Goal: Task Accomplishment & Management: Manage account settings

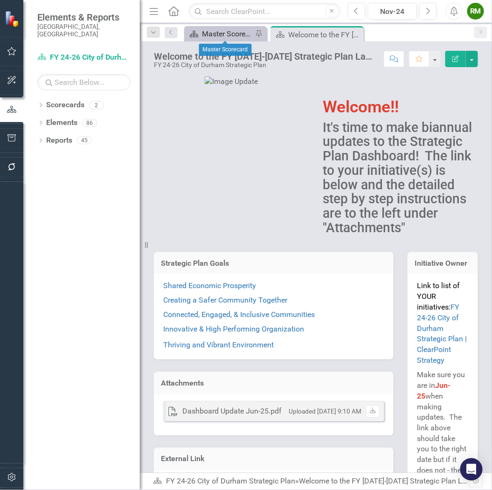
click at [228, 36] on div "Master Scorecard" at bounding box center [227, 34] width 51 height 12
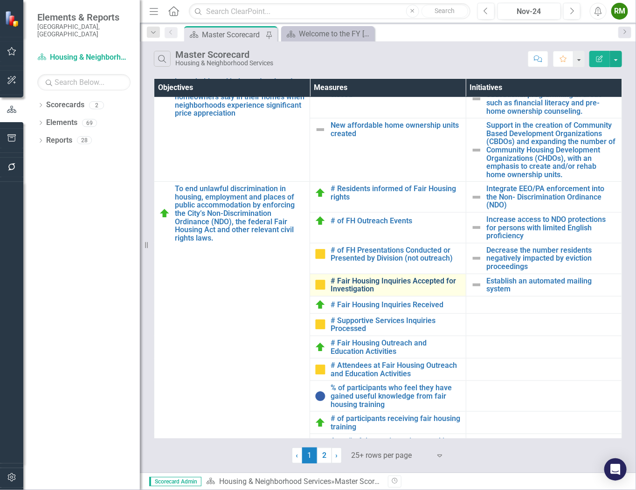
scroll to position [200, 0]
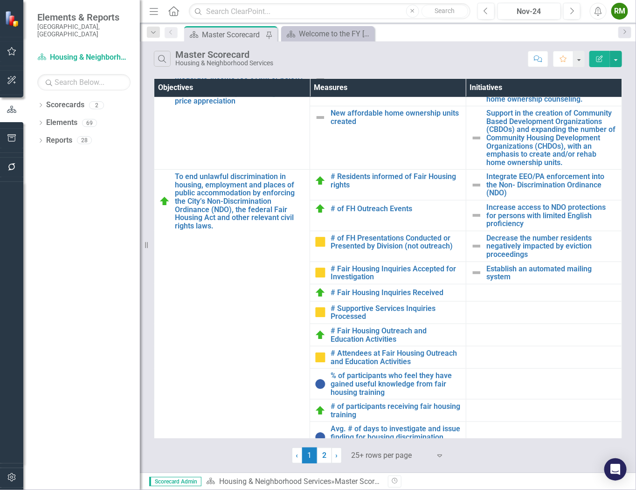
click at [374, 453] on div at bounding box center [390, 455] width 79 height 13
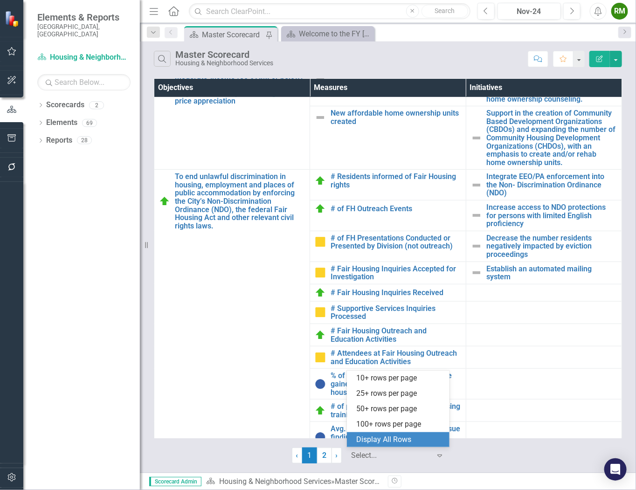
click at [383, 440] on div "Display All Rows" at bounding box center [400, 439] width 88 height 11
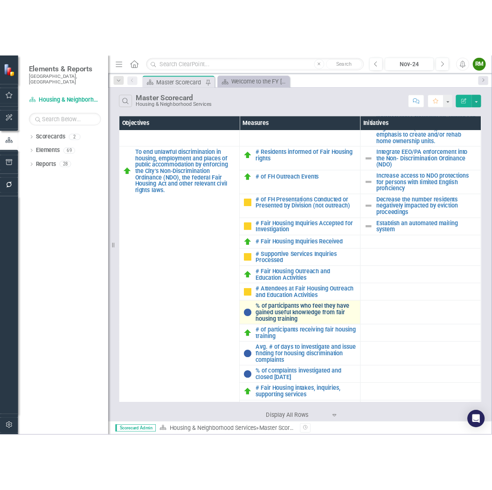
scroll to position [304, 0]
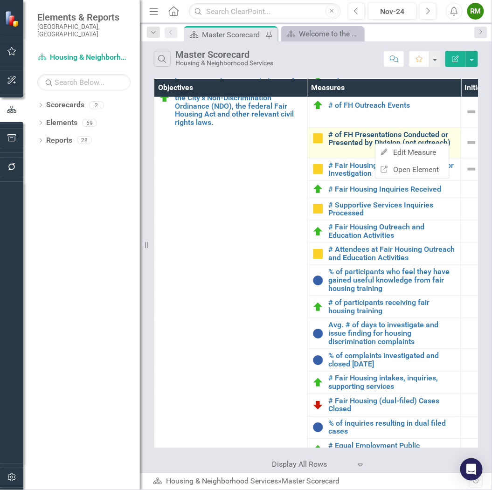
click at [360, 132] on link "# of FH Presentations Conducted or Presented by Division (not outreach)" at bounding box center [392, 138] width 128 height 16
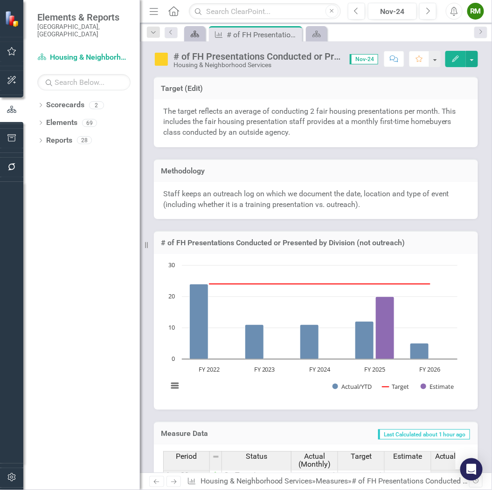
click at [198, 33] on icon "Scorecard" at bounding box center [194, 33] width 9 height 7
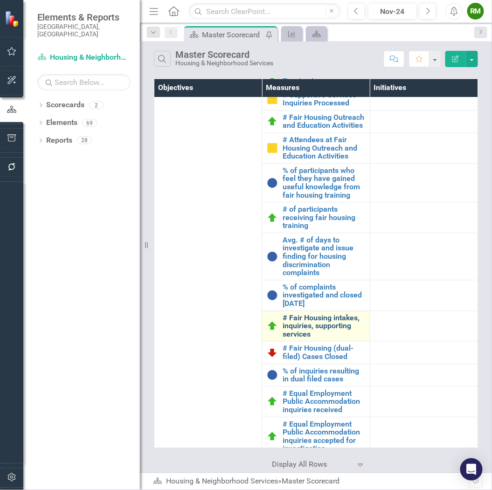
scroll to position [569, 0]
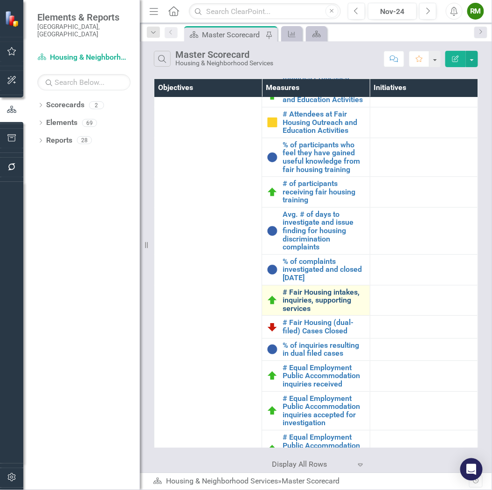
click at [317, 313] on link "# Fair Housing intakes, inquiries, supporting services" at bounding box center [323, 300] width 82 height 25
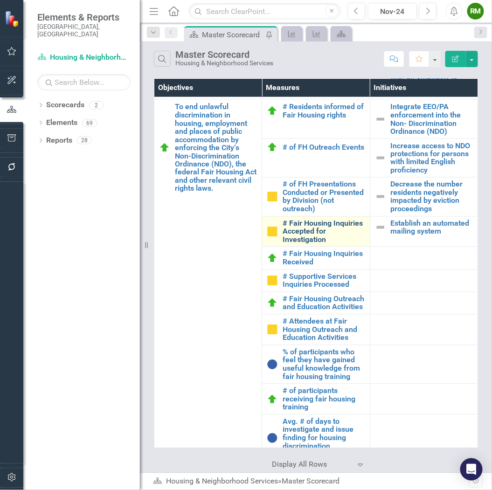
scroll to position [310, 0]
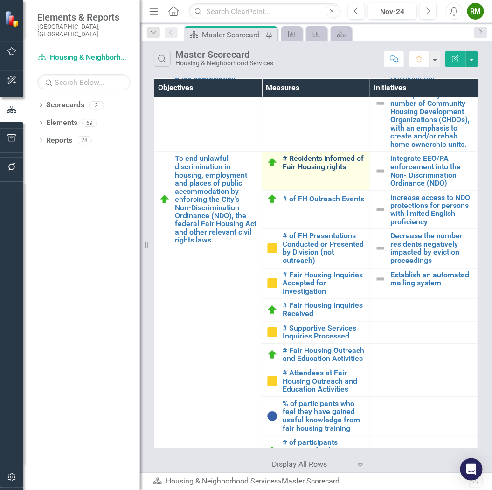
click at [322, 171] on link "# Residents informed of Fair Housing rights" at bounding box center [323, 162] width 82 height 16
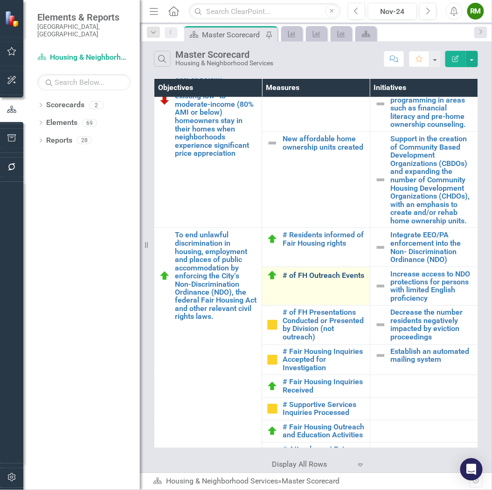
scroll to position [259, 0]
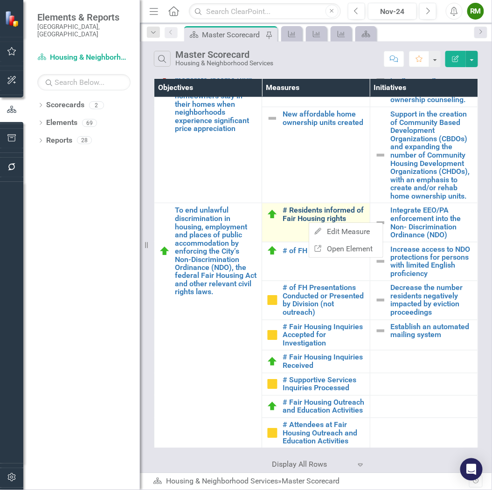
click at [298, 222] on link "# Residents informed of Fair Housing rights" at bounding box center [323, 214] width 82 height 16
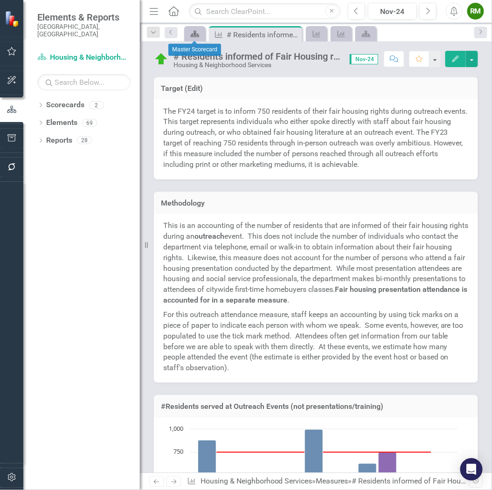
click at [192, 35] on icon at bounding box center [195, 34] width 8 height 7
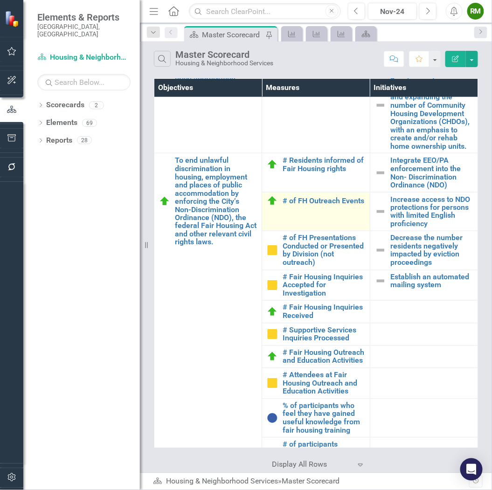
scroll to position [310, 0]
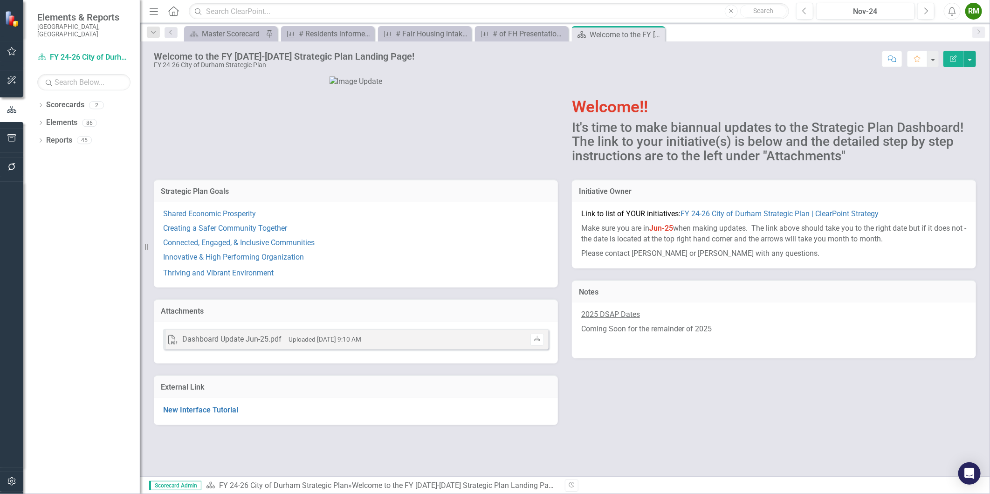
drag, startPoint x: 658, startPoint y: 34, endPoint x: 569, endPoint y: 36, distance: 88.6
click at [0, 0] on icon "Close" at bounding box center [0, 0] width 0 height 0
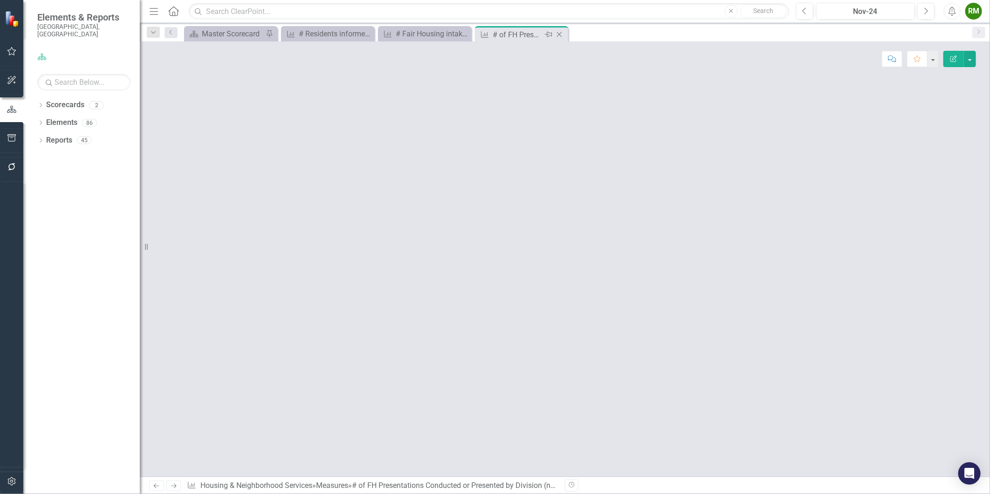
click at [560, 35] on icon at bounding box center [559, 34] width 5 height 5
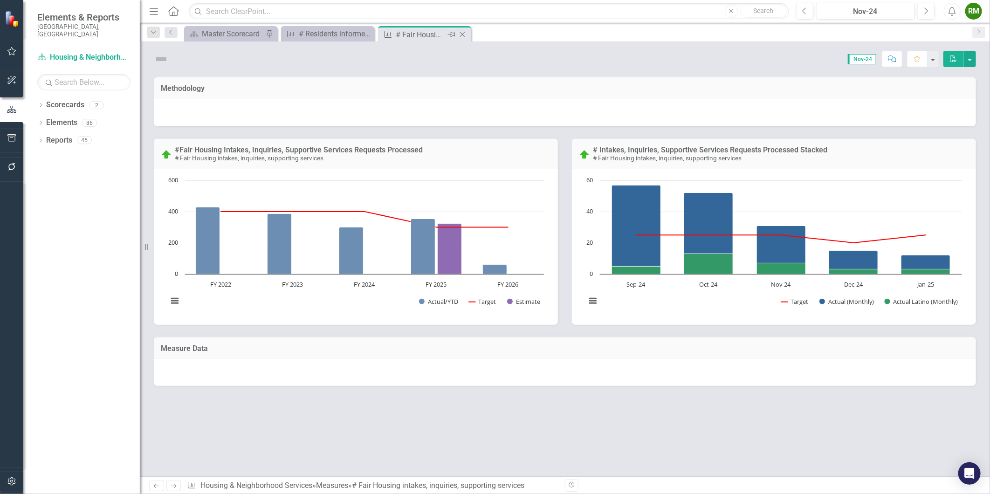
click at [462, 34] on icon at bounding box center [462, 34] width 5 height 5
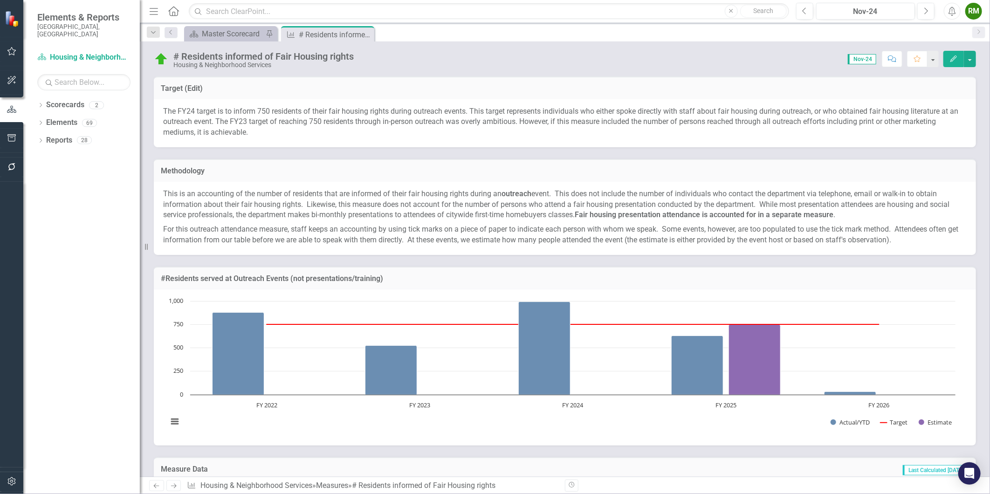
click at [0, 0] on icon "Close" at bounding box center [0, 0] width 0 height 0
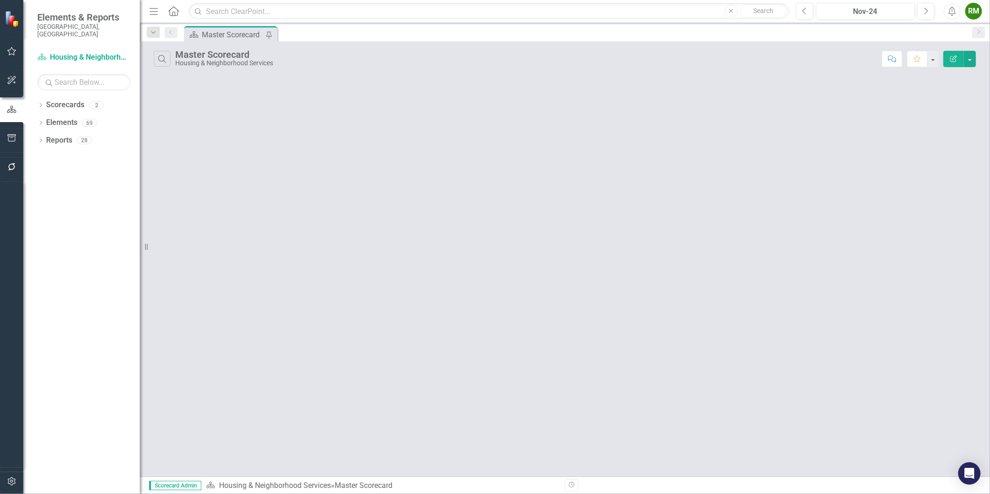
click at [207, 33] on div "Master Scorecard" at bounding box center [233, 35] width 62 height 12
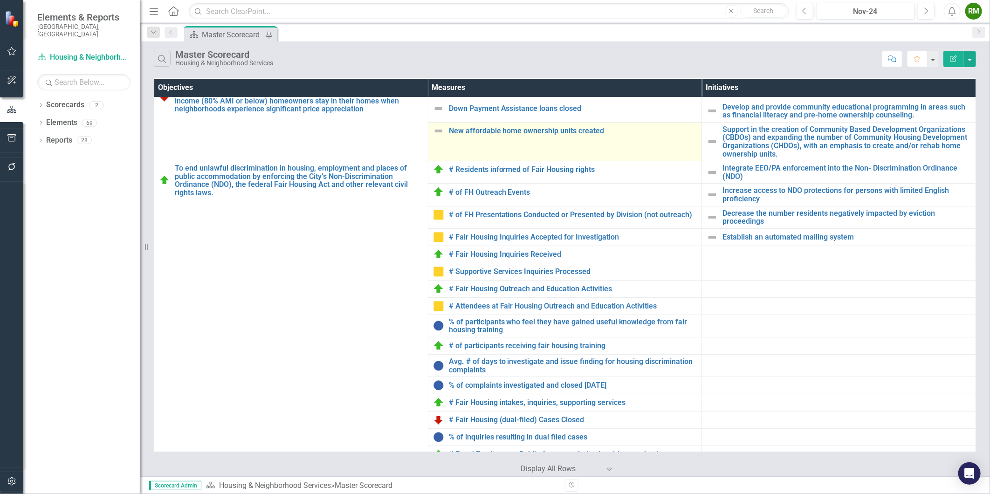
scroll to position [103, 0]
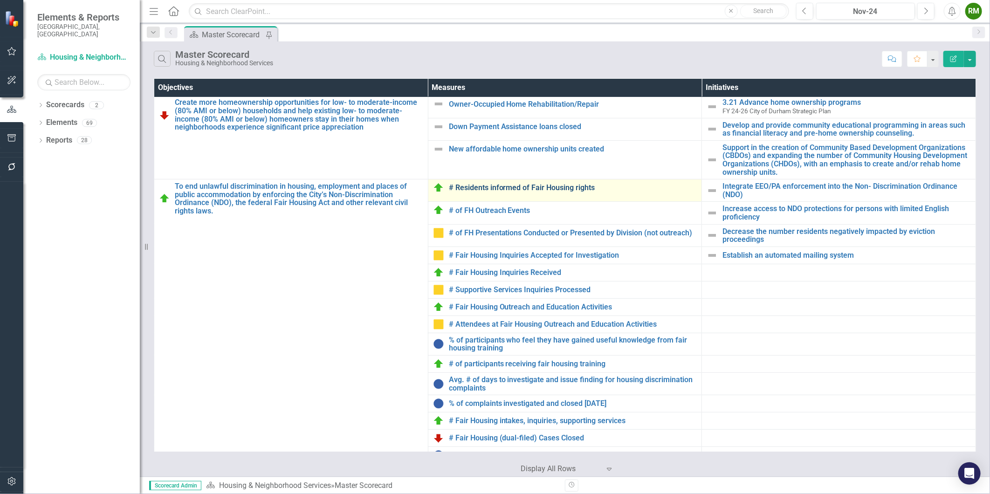
click at [471, 185] on link "# Residents informed of Fair Housing rights" at bounding box center [573, 188] width 248 height 8
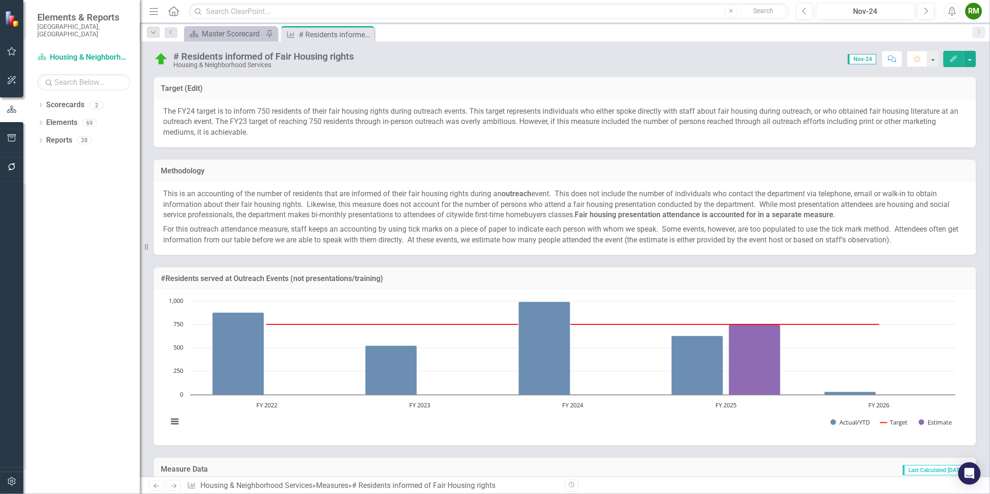
click at [0, 0] on icon "Close" at bounding box center [0, 0] width 0 height 0
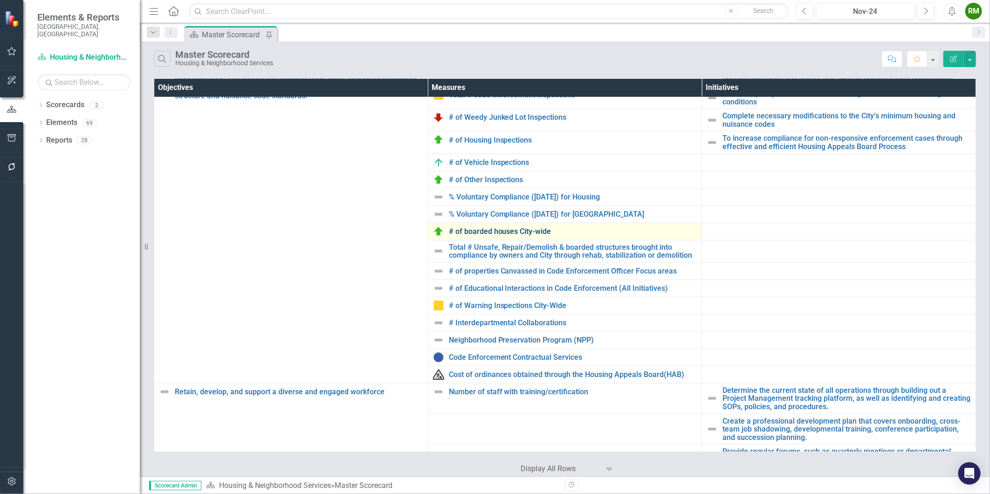
scroll to position [593, 0]
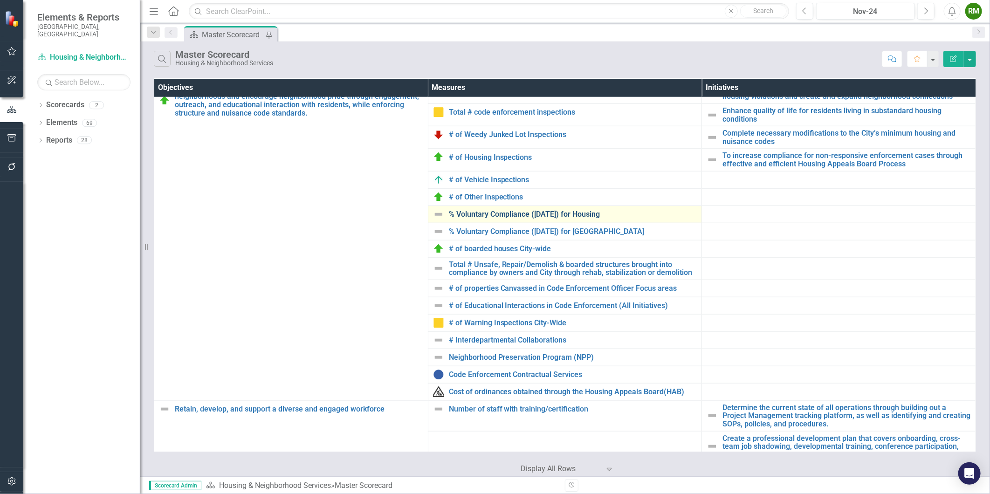
click at [496, 213] on link "% Voluntary Compliance ([DATE]) for Housing" at bounding box center [573, 214] width 248 height 8
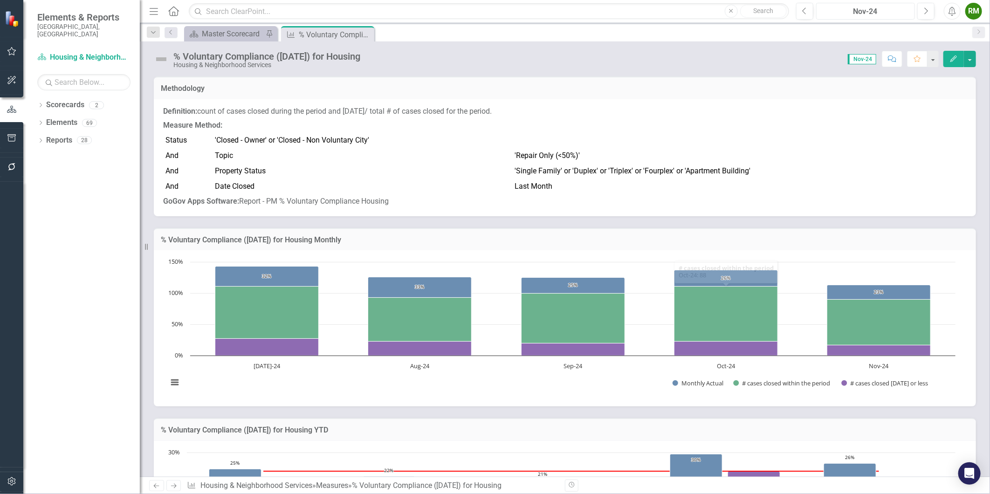
click at [858, 13] on div "Nov-24" at bounding box center [865, 11] width 92 height 11
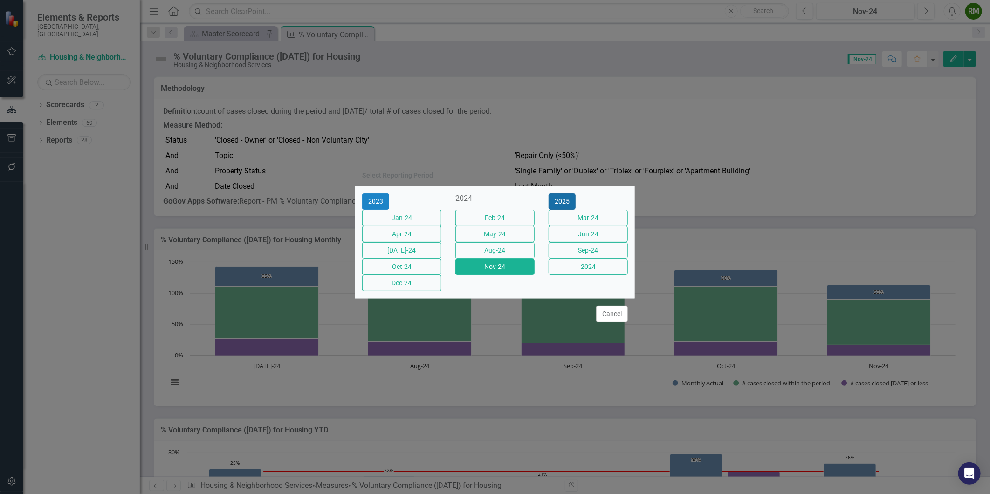
click at [575, 193] on button "2025" at bounding box center [561, 201] width 27 height 16
click at [559, 250] on button "Sep-25" at bounding box center [587, 250] width 79 height 16
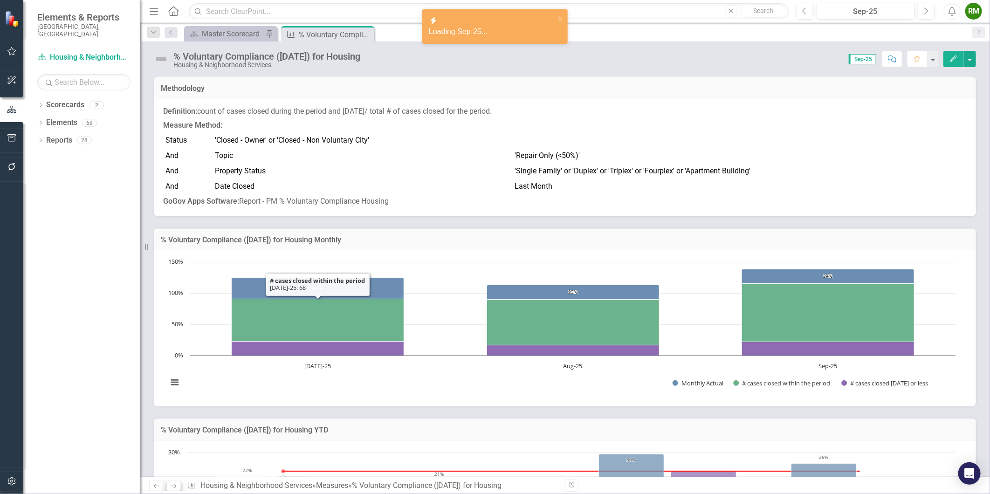
click at [180, 483] on div "Previous Next Measure Housing & Neighborhood Services » Measures » % Voluntary …" at bounding box center [353, 485] width 409 height 11
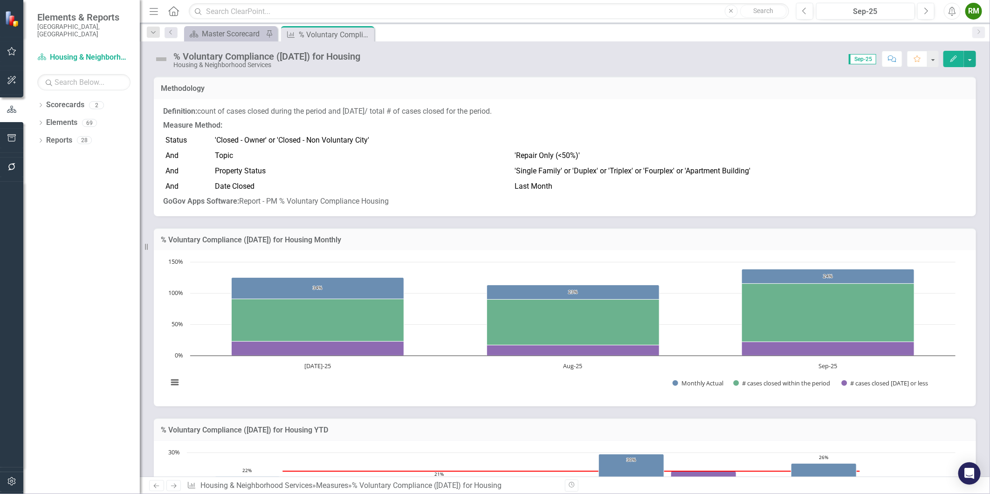
click at [175, 483] on icon "Next" at bounding box center [174, 486] width 8 height 6
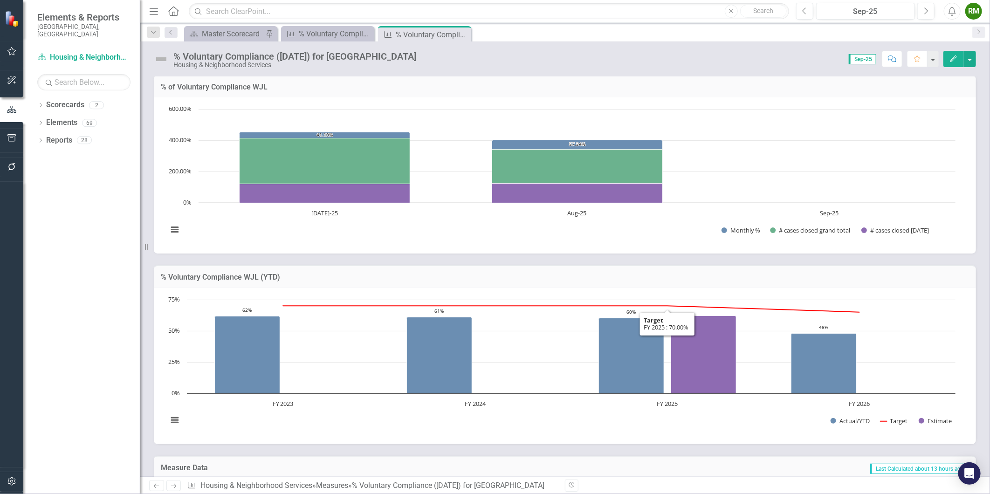
scroll to position [103, 0]
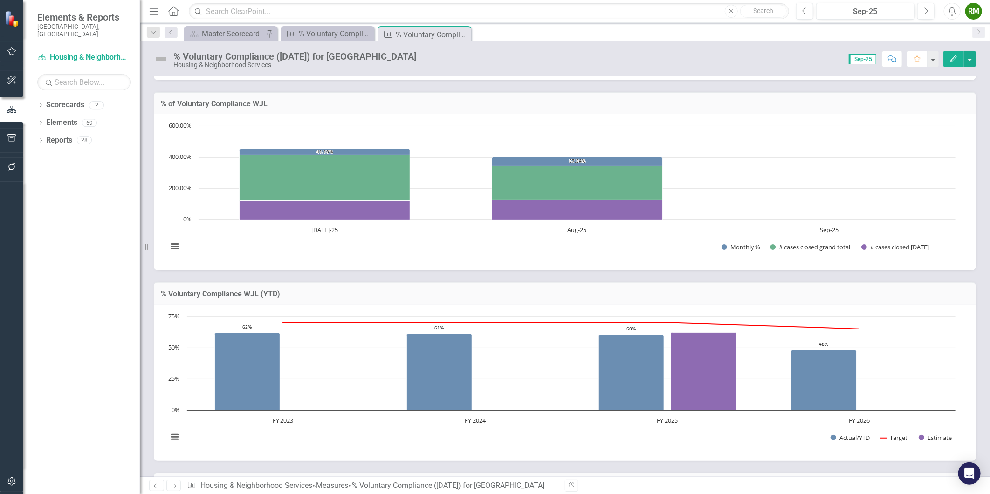
click at [171, 157] on text "400.00%" at bounding box center [180, 156] width 23 height 8
click at [190, 125] on text "600.00%" at bounding box center [180, 125] width 23 height 8
drag, startPoint x: 274, startPoint y: 82, endPoint x: 272, endPoint y: 96, distance: 14.0
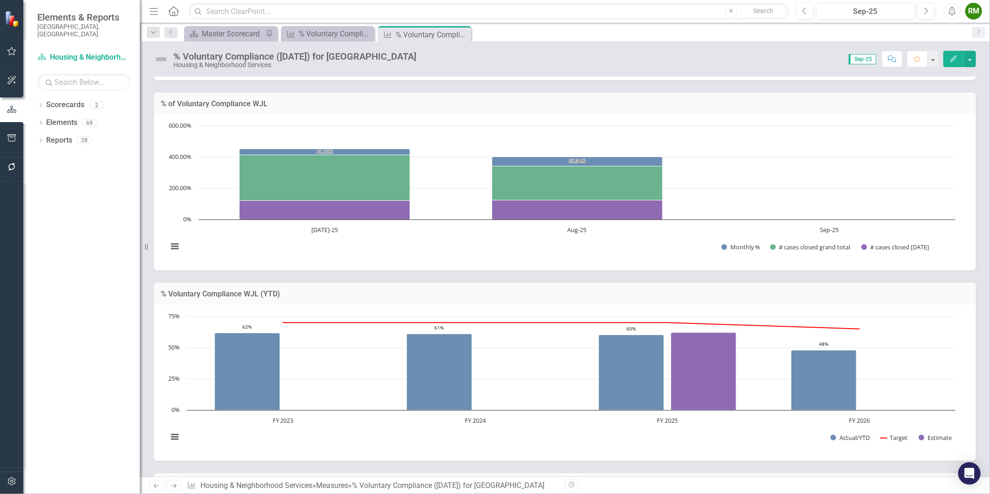
click at [274, 82] on div "% of Voluntary Compliance WJL Loading... Chart Bar chart with 3 data series. % …" at bounding box center [565, 175] width 836 height 191
click at [268, 101] on h3 "% of Voluntary Compliance WJL" at bounding box center [565, 104] width 808 height 8
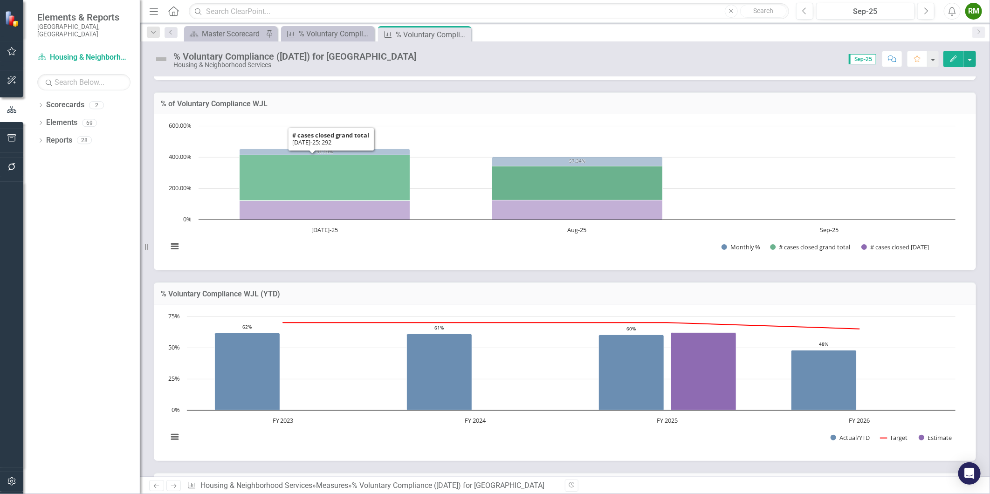
click at [303, 180] on icon "Jul-25, 292. # cases closed grand total." at bounding box center [325, 178] width 171 height 46
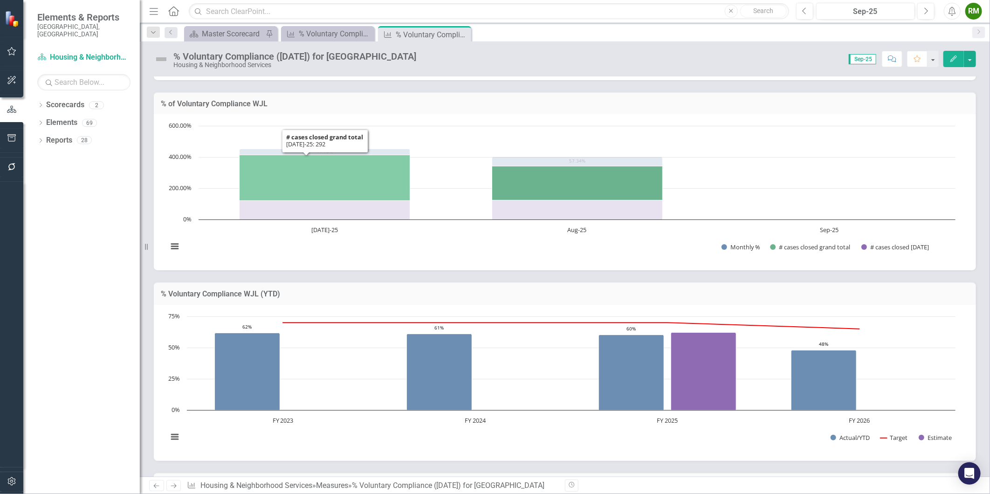
click at [303, 180] on icon "Jul-25, 292. # cases closed grand total." at bounding box center [325, 178] width 171 height 46
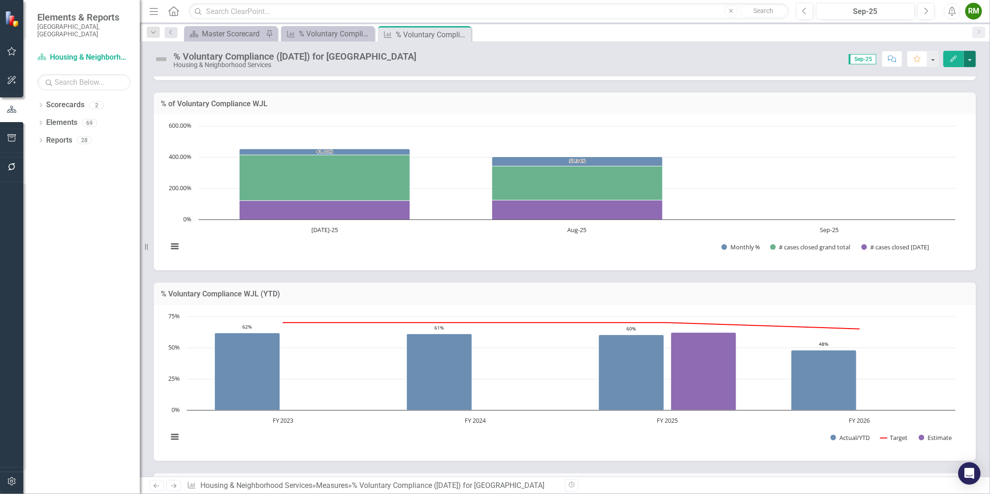
click at [966, 59] on button "button" at bounding box center [970, 59] width 12 height 16
click at [946, 74] on link "Edit Edit Measure" at bounding box center [929, 76] width 91 height 17
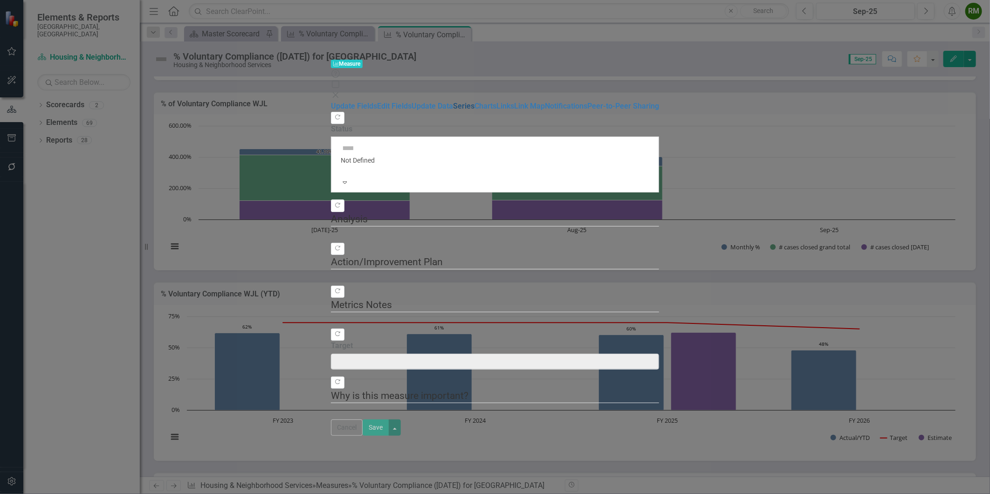
click at [453, 102] on link "Series" at bounding box center [463, 106] width 21 height 9
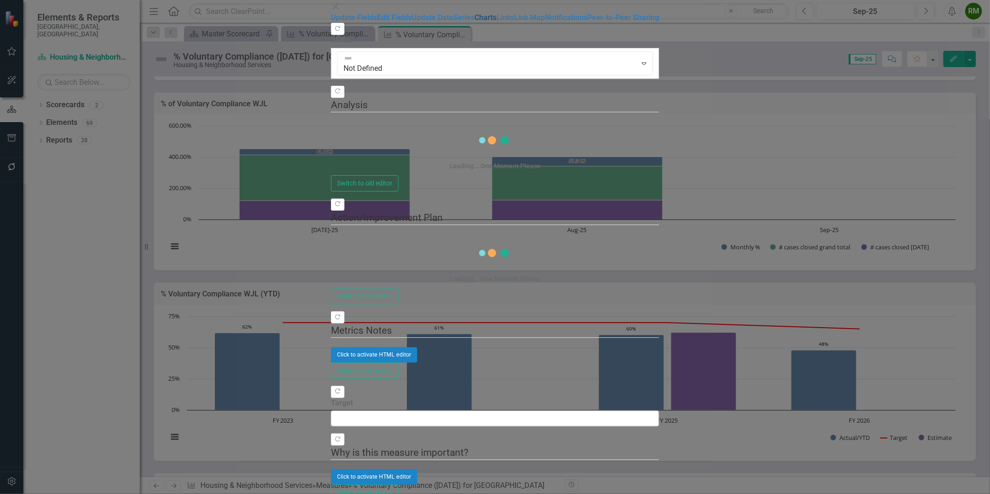
drag, startPoint x: 130, startPoint y: 108, endPoint x: 148, endPoint y: 109, distance: 17.3
click at [474, 22] on link "Charts" at bounding box center [485, 17] width 22 height 9
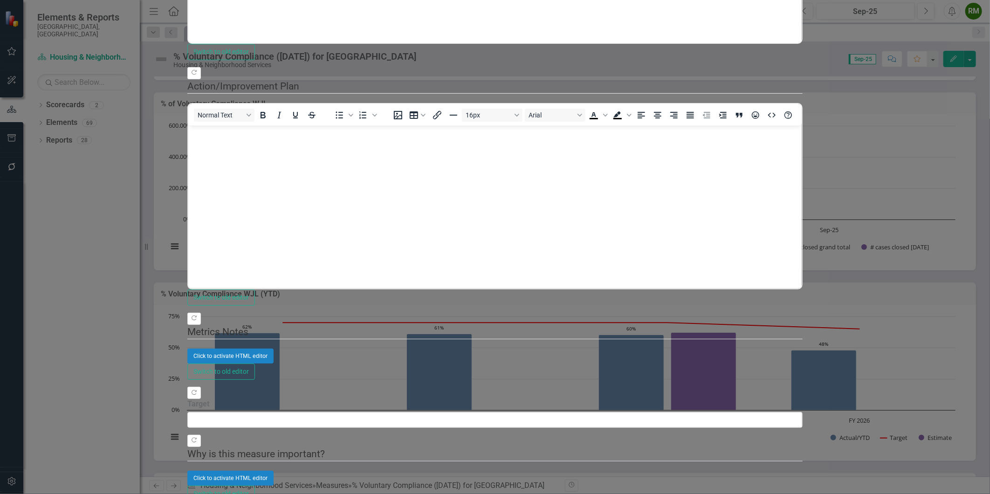
scroll to position [0, 0]
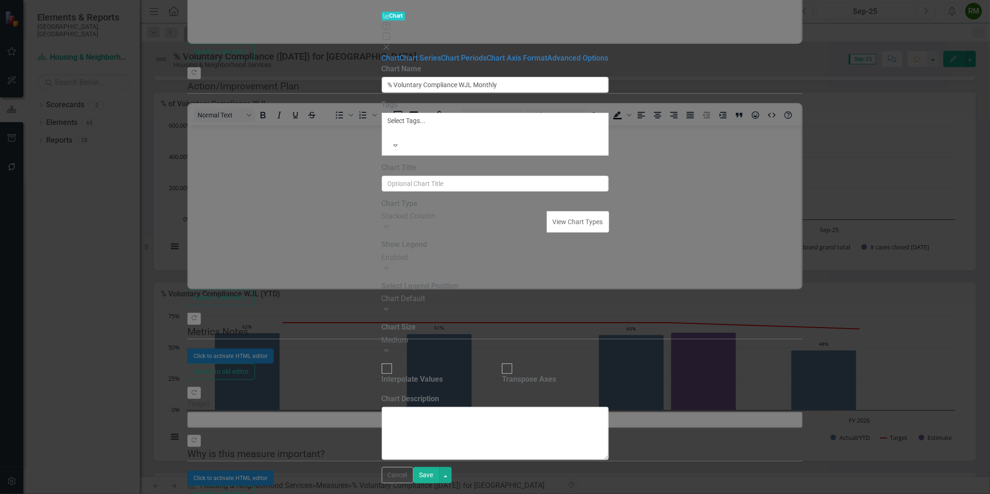
type input "% Voluntary Compliance WJL Monthly"
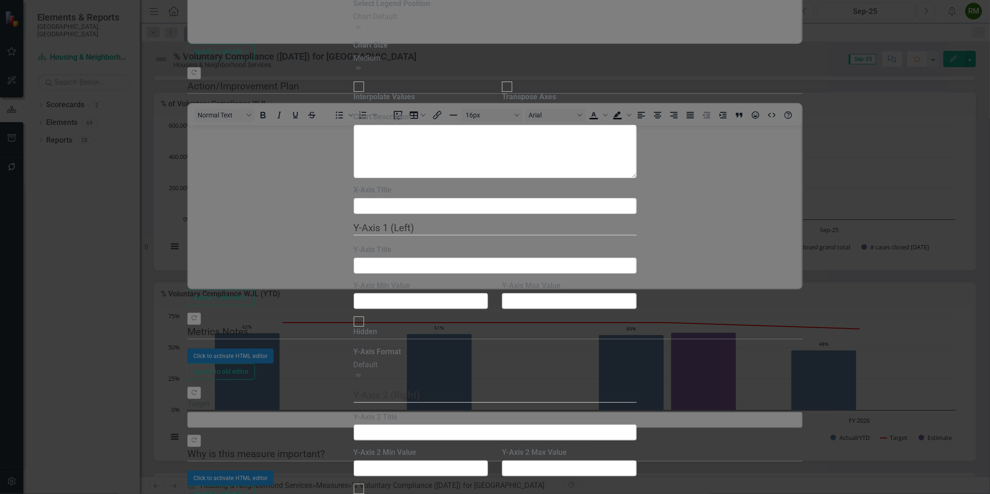
checkbox input "false"
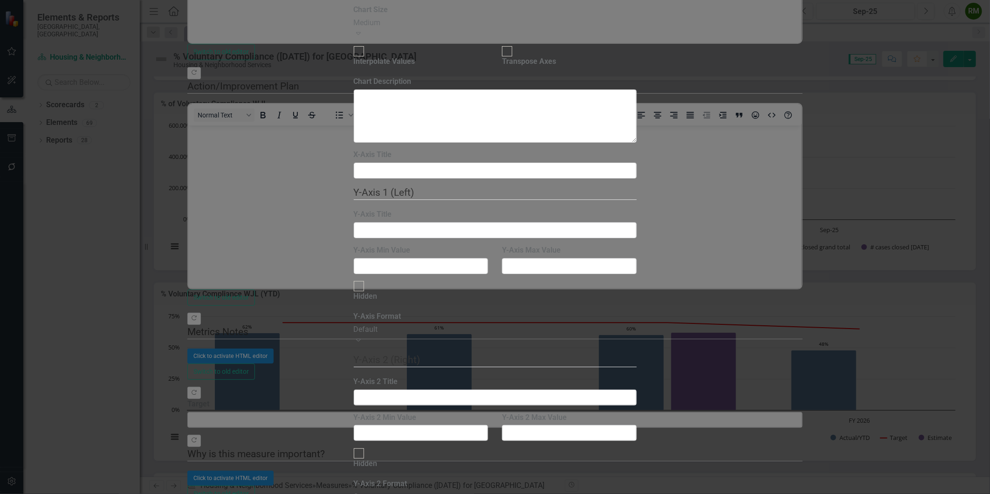
drag, startPoint x: 728, startPoint y: 365, endPoint x: 660, endPoint y: 369, distance: 68.1
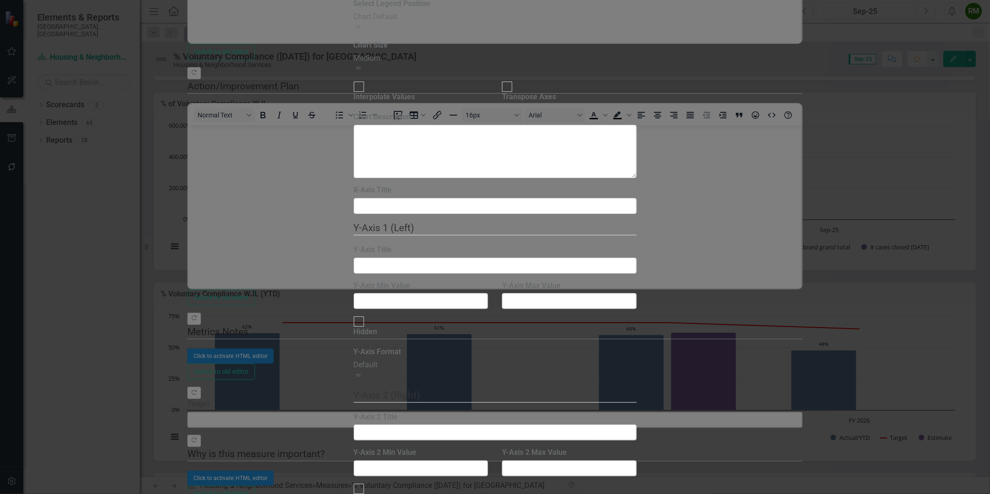
click at [414, 460] on input "Y-Axis 2 Min Value" at bounding box center [421, 468] width 135 height 16
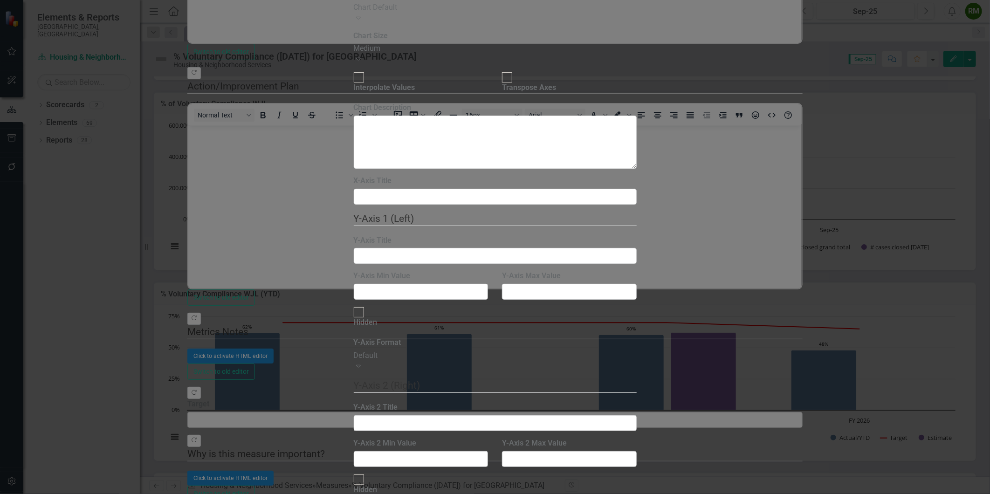
click at [409, 493] on div "Default" at bounding box center [495, 499] width 990 height 11
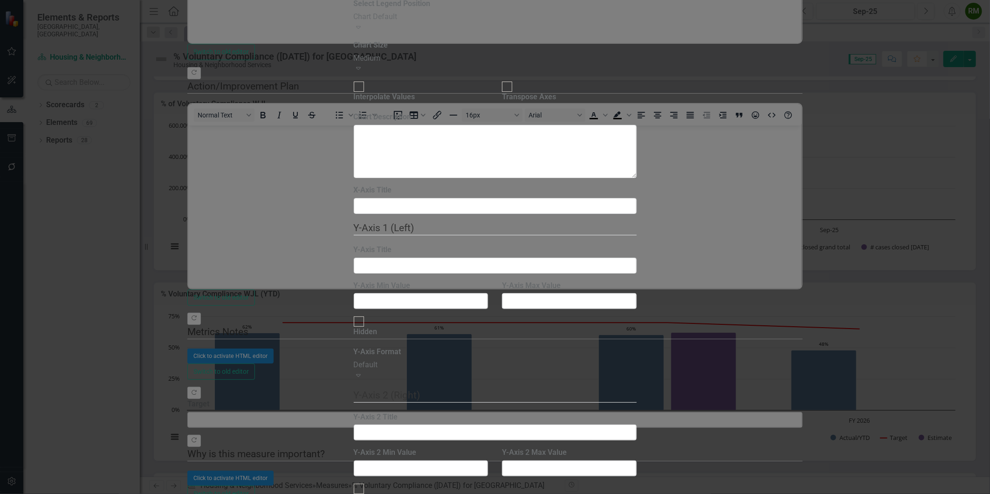
click at [562, 360] on div "Default" at bounding box center [495, 365] width 283 height 11
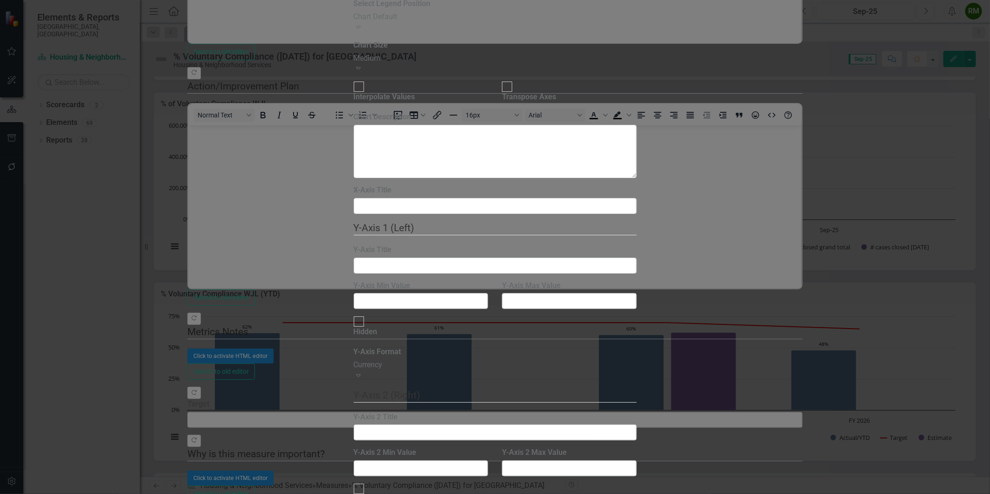
click at [423, 360] on div "Currency" at bounding box center [495, 365] width 283 height 11
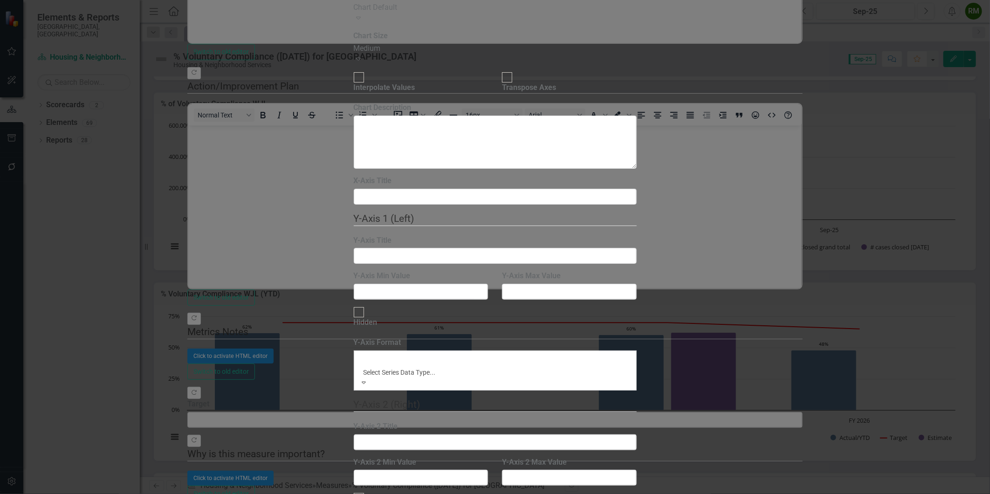
click at [402, 493] on div "Default" at bounding box center [495, 499] width 990 height 11
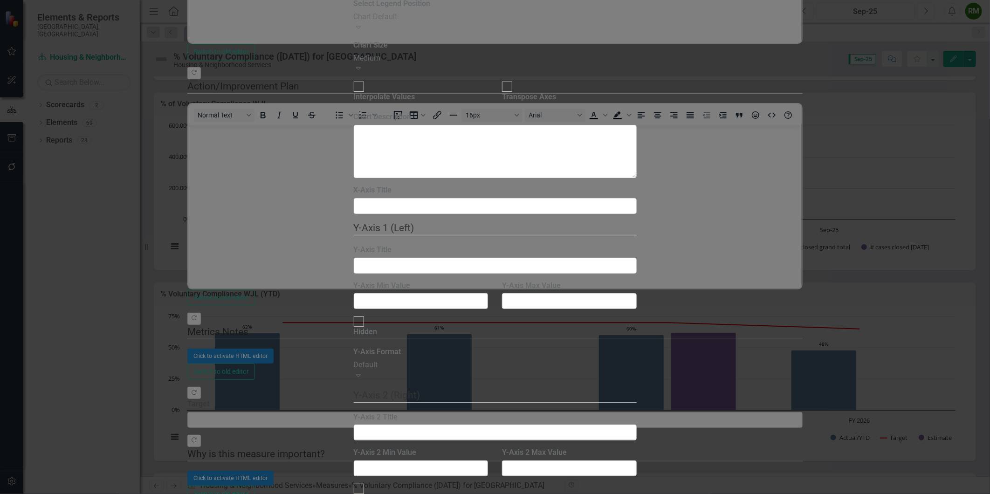
click at [477, 293] on input "Y-Axis Min Value" at bounding box center [421, 301] width 135 height 16
click at [560, 293] on input "Y-Axis Max Value" at bounding box center [569, 301] width 135 height 16
type input "100"
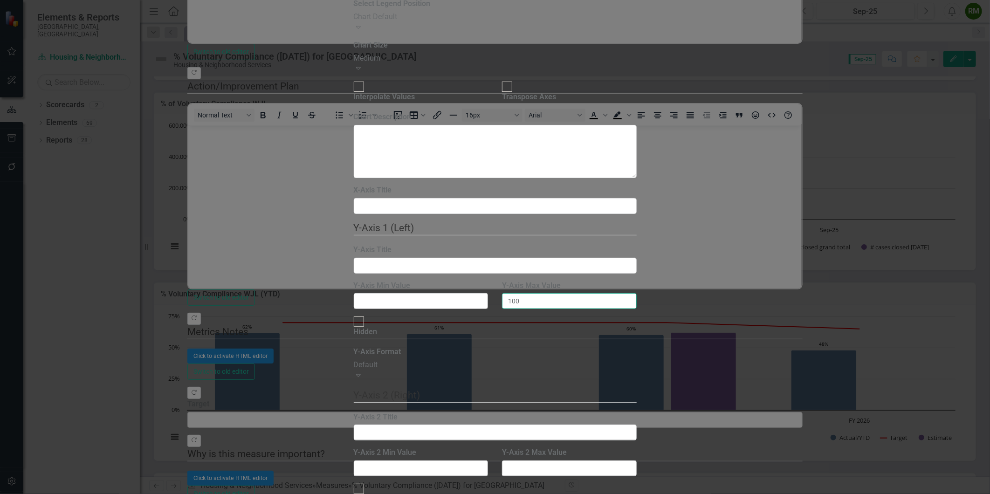
drag, startPoint x: 547, startPoint y: 150, endPoint x: 483, endPoint y: 148, distance: 63.9
click at [484, 281] on div "Y-Axis Min Value Y-Axis Max Value 100" at bounding box center [495, 299] width 297 height 36
click at [377, 316] on div "Hidden" at bounding box center [366, 326] width 24 height 21
click at [366, 315] on input "Hidden" at bounding box center [358, 322] width 14 height 14
click at [377, 327] on div "Hidden" at bounding box center [366, 332] width 24 height 11
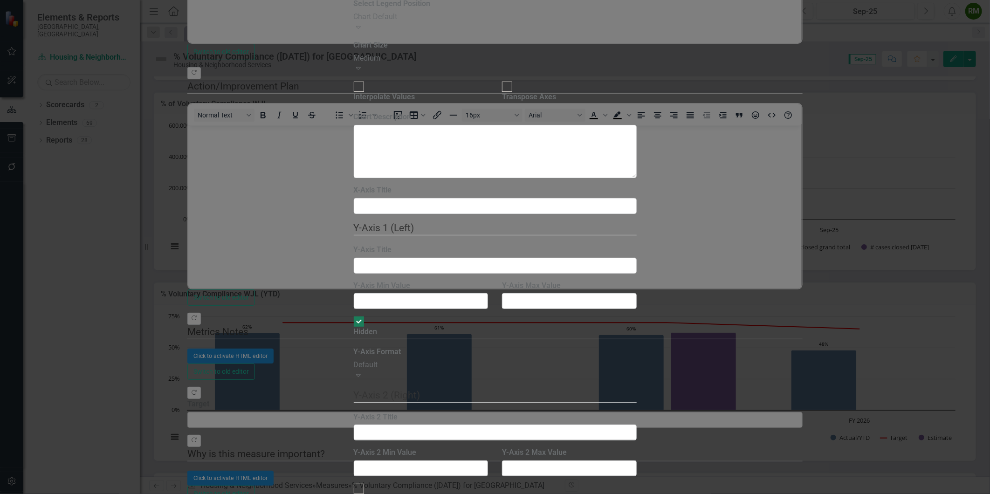
click at [366, 315] on input "Hidden" at bounding box center [358, 322] width 14 height 14
checkbox input "false"
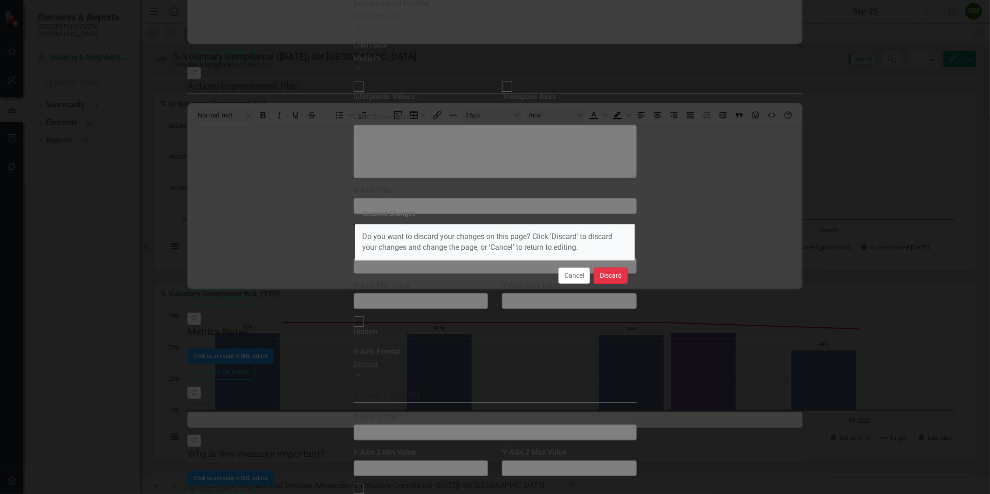
click at [613, 272] on button "Discard" at bounding box center [611, 275] width 34 height 16
